Goal: Check status: Check status

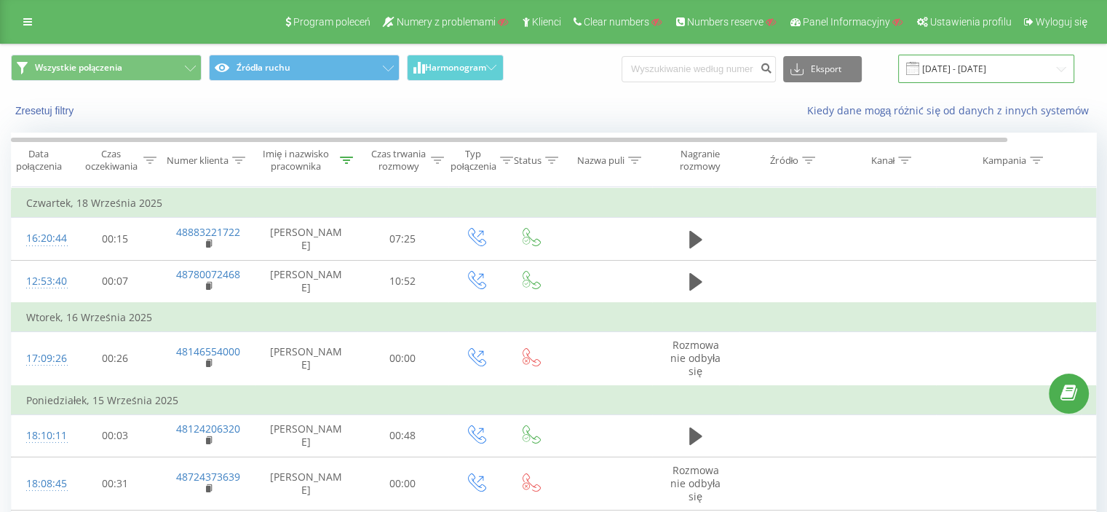
click at [961, 72] on input "[DATE] - [DATE]" at bounding box center [986, 69] width 176 height 28
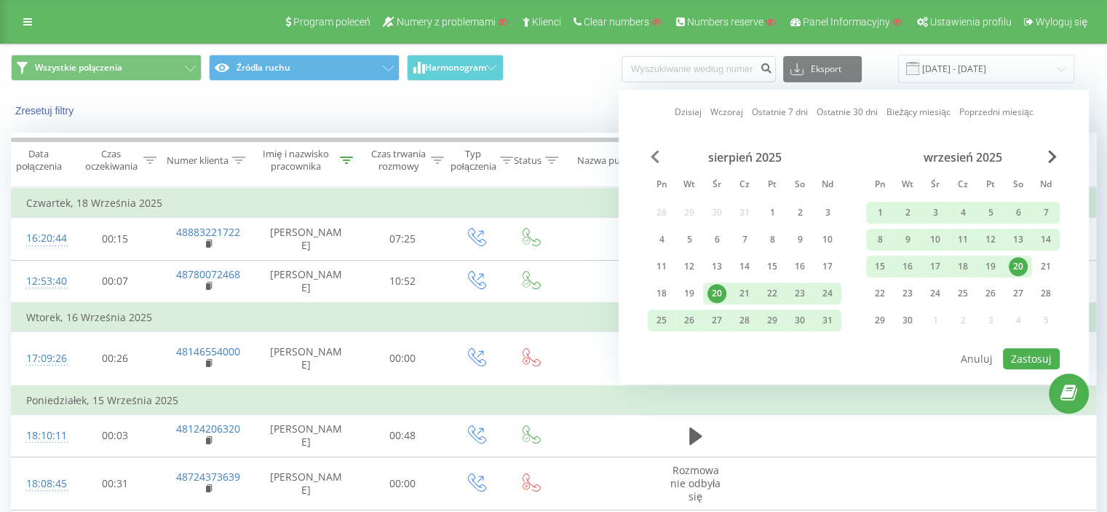
click at [653, 154] on span "Previous Month" at bounding box center [654, 156] width 9 height 13
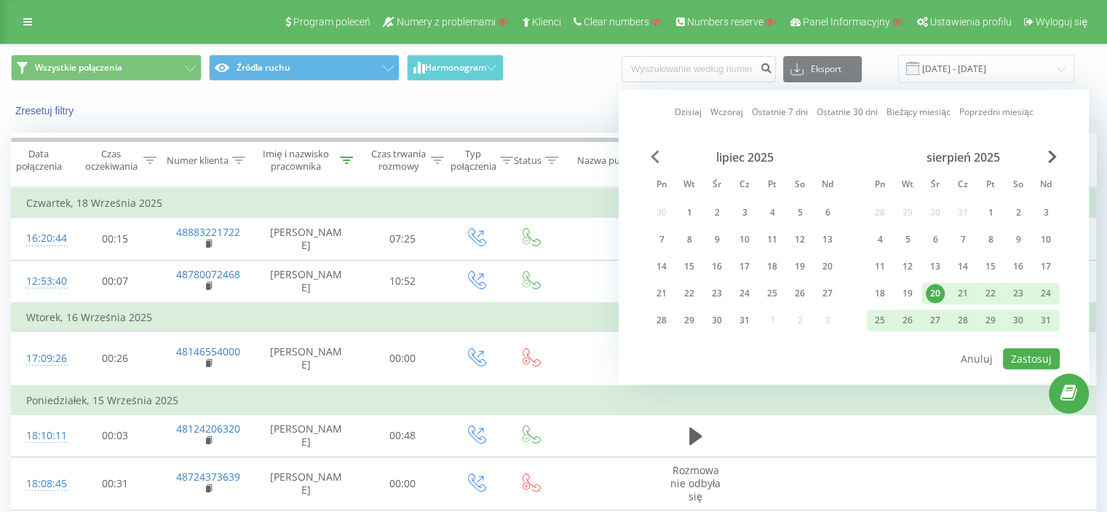
click at [653, 154] on span "Previous Month" at bounding box center [654, 156] width 9 height 13
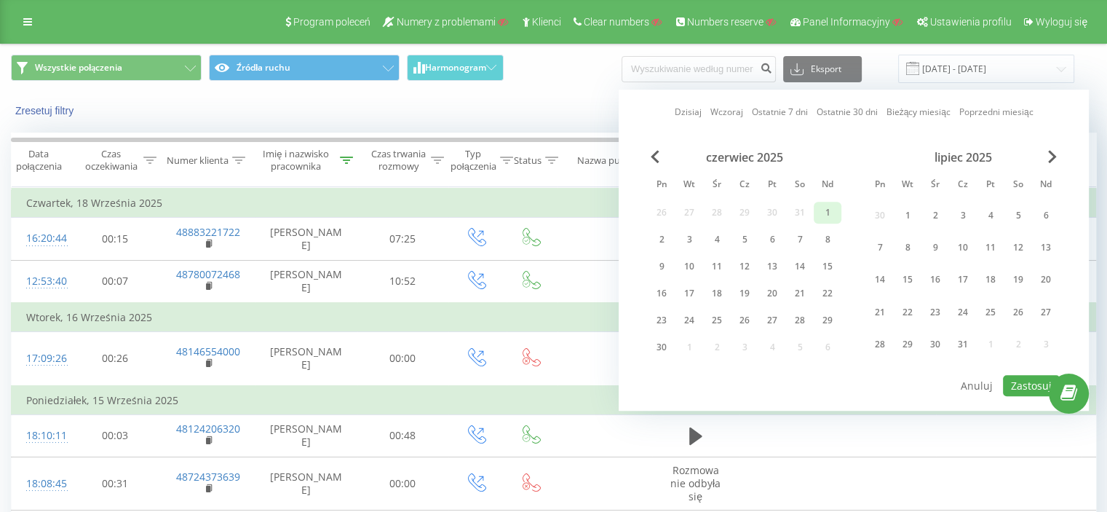
click at [827, 213] on div "1" at bounding box center [827, 212] width 19 height 19
click at [1053, 156] on span "Next Month" at bounding box center [1052, 156] width 9 height 13
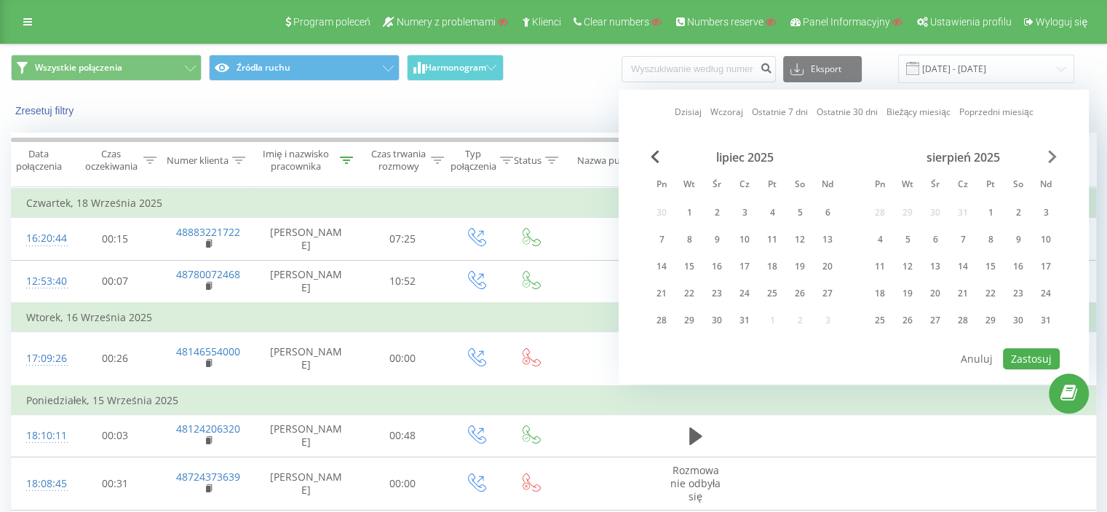
click at [1053, 156] on span "Next Month" at bounding box center [1052, 156] width 9 height 13
click at [821, 323] on div "31" at bounding box center [827, 320] width 19 height 19
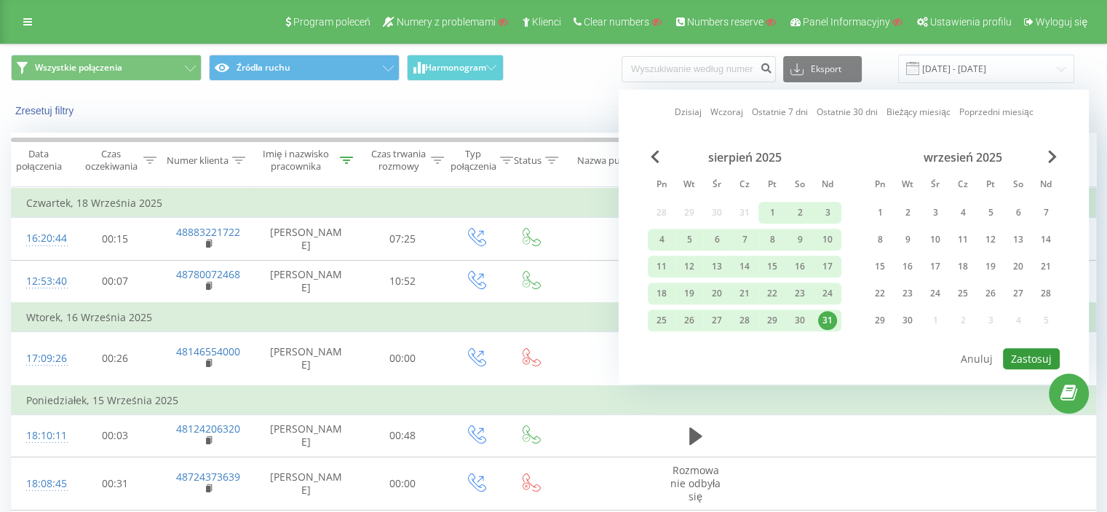
click at [1023, 356] on button "Zastosuj" at bounding box center [1031, 358] width 57 height 21
type input "[DATE] - [DATE]"
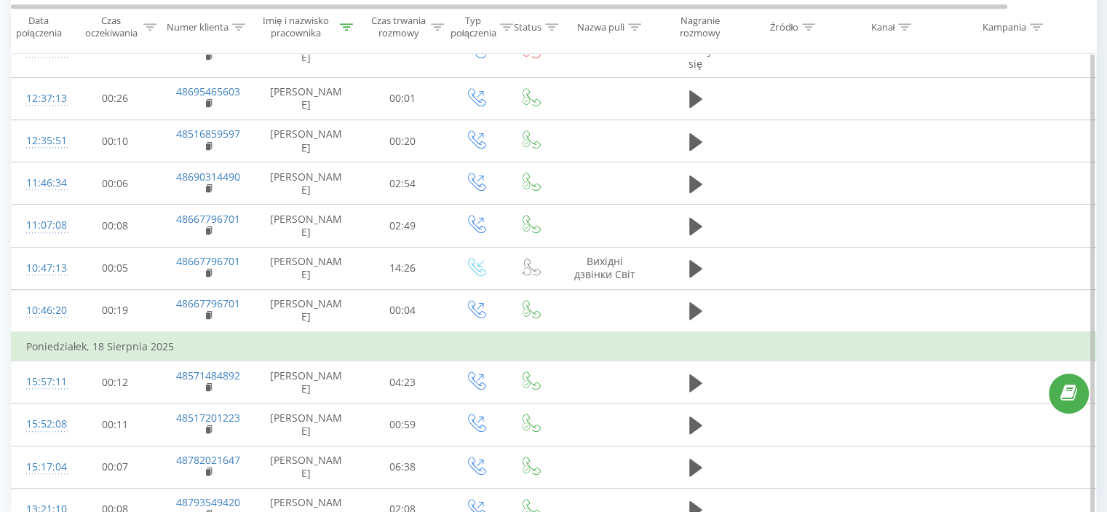
scroll to position [891, 0]
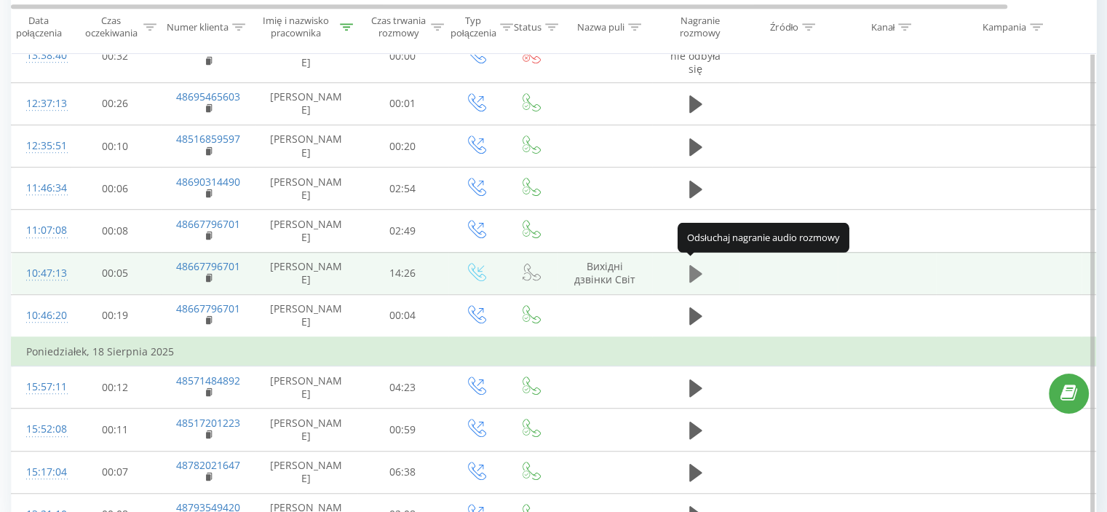
click at [693, 268] on icon at bounding box center [695, 273] width 13 height 17
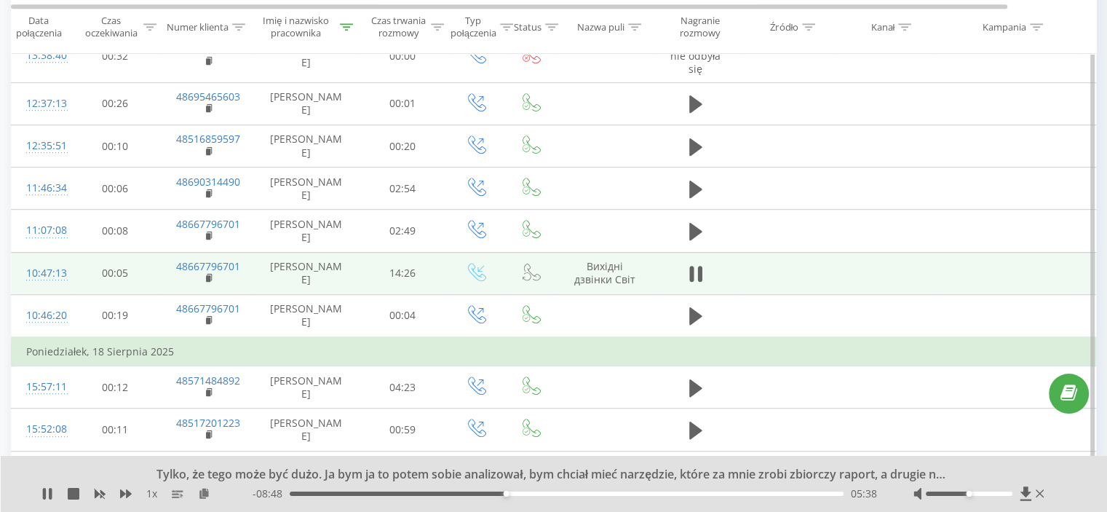
click at [693, 268] on icon at bounding box center [691, 274] width 4 height 16
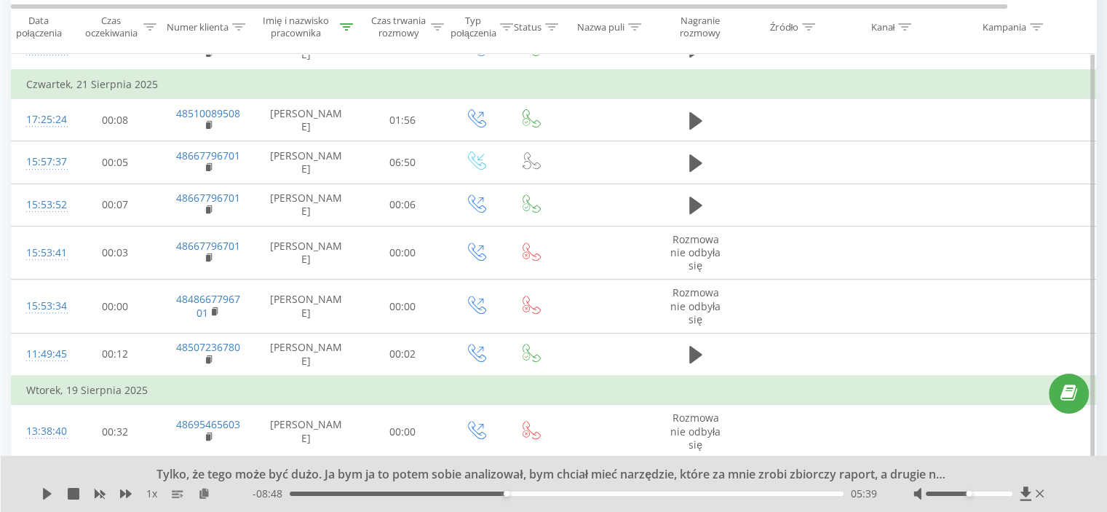
scroll to position [511, 0]
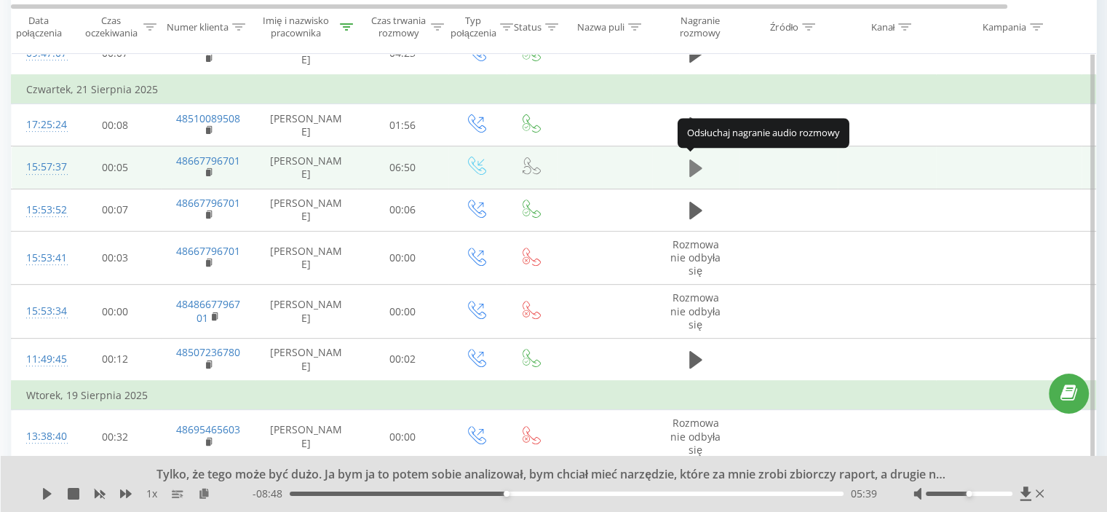
click at [689, 164] on icon at bounding box center [695, 167] width 13 height 17
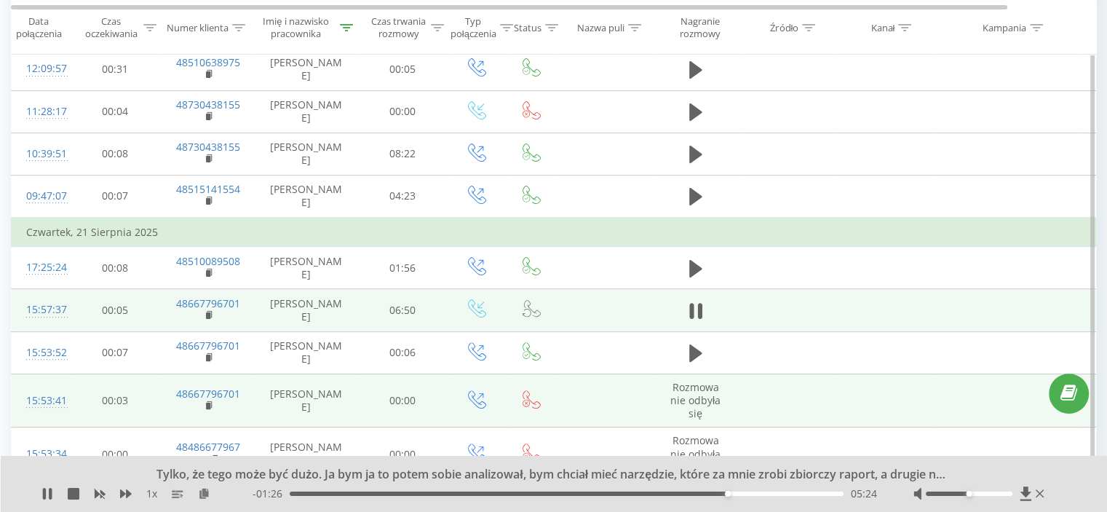
scroll to position [438, 0]
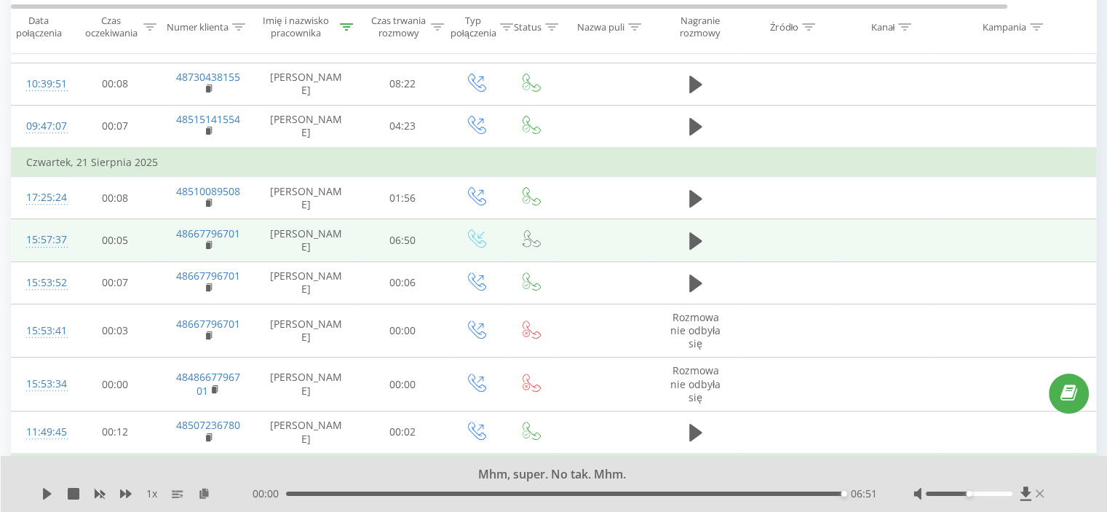
click at [1041, 493] on icon at bounding box center [1039, 493] width 9 height 12
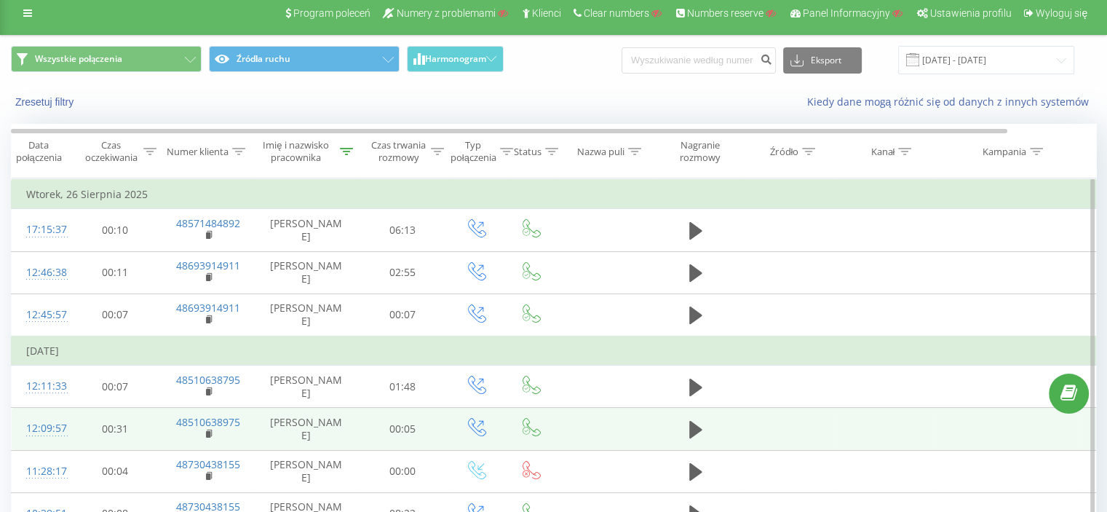
scroll to position [0, 0]
